Goal: Find contact information: Find contact information

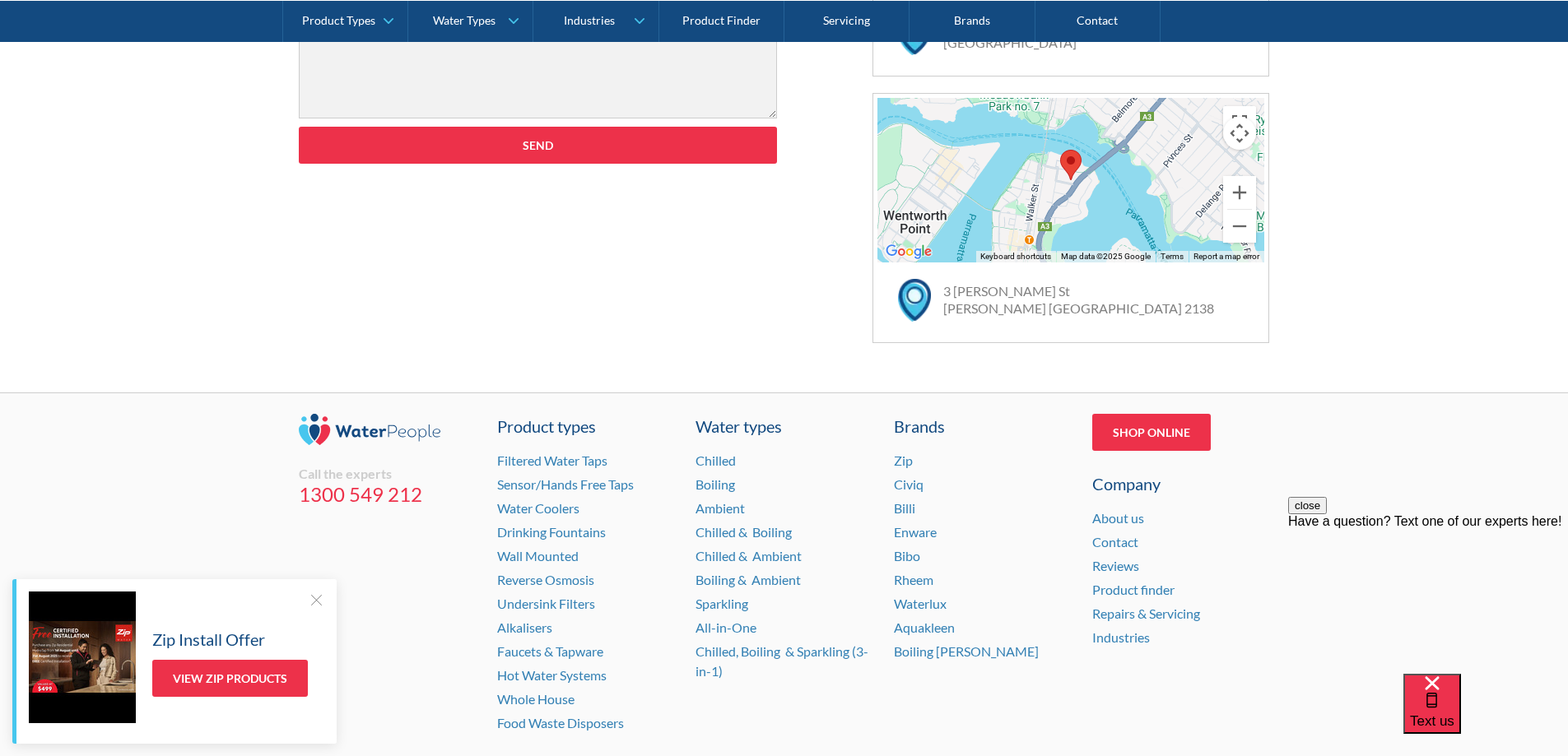
scroll to position [1069, 0]
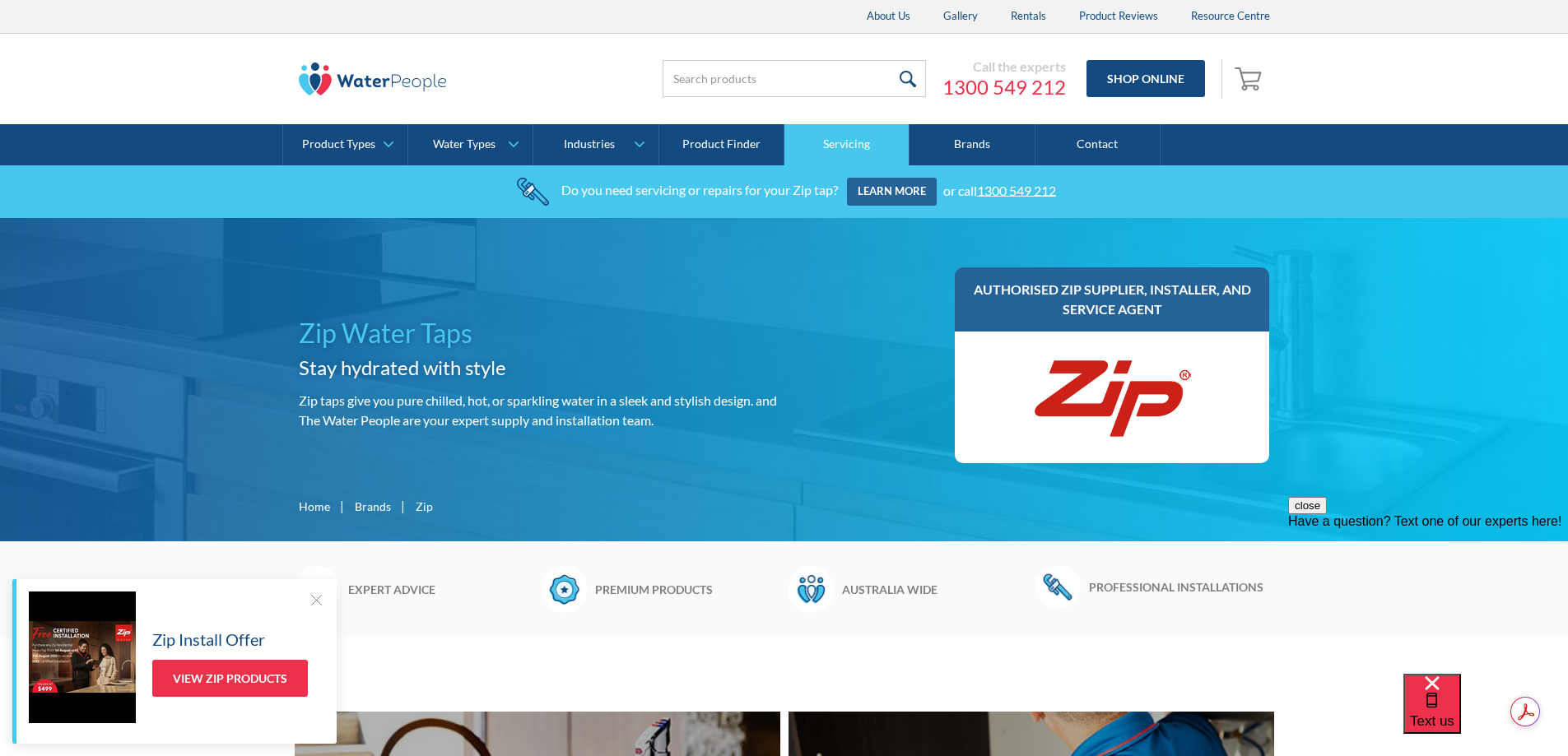
click at [856, 146] on link "Servicing" at bounding box center [847, 144] width 125 height 41
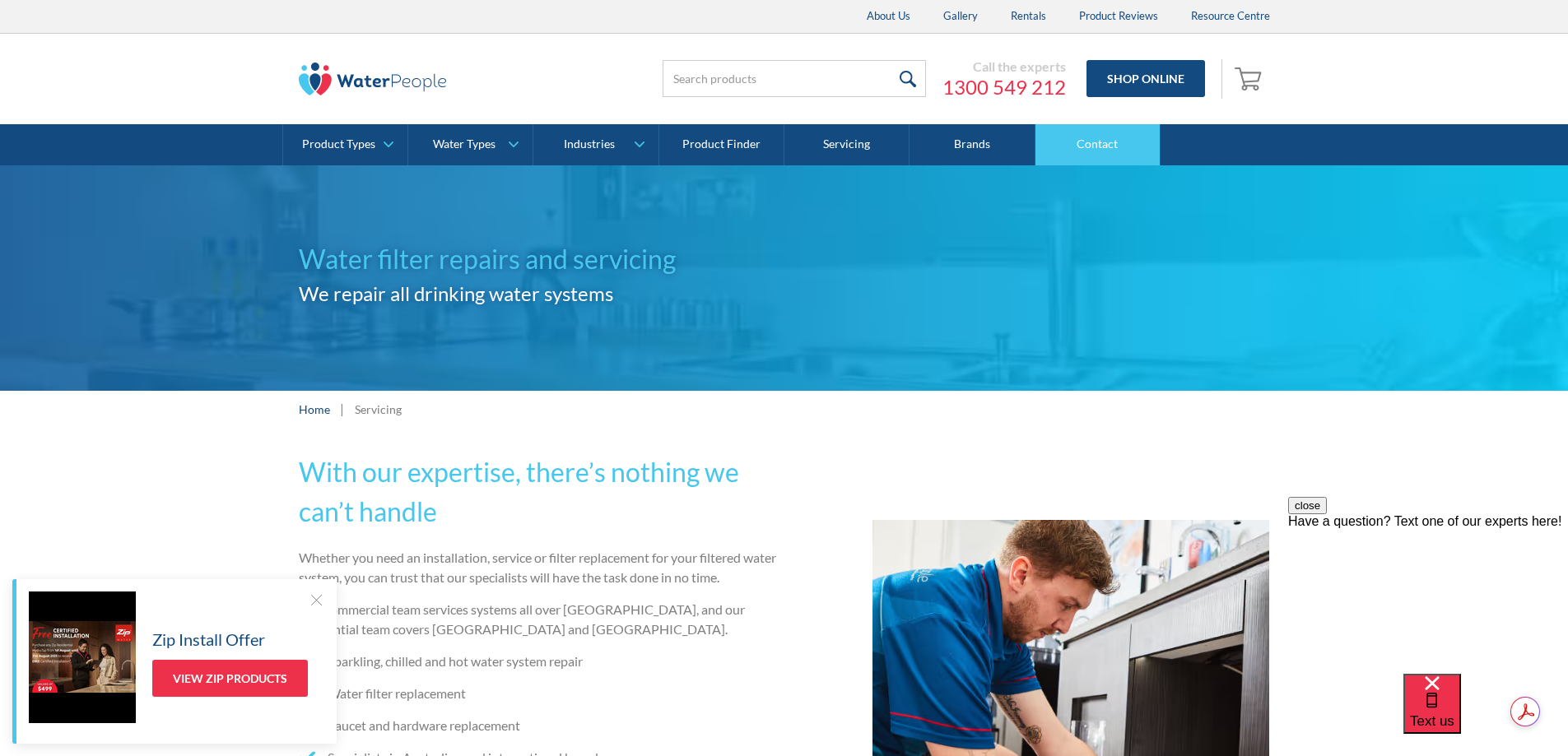
click at [1111, 149] on link "Contact" at bounding box center [1098, 144] width 125 height 41
